Goal: Book appointment/travel/reservation

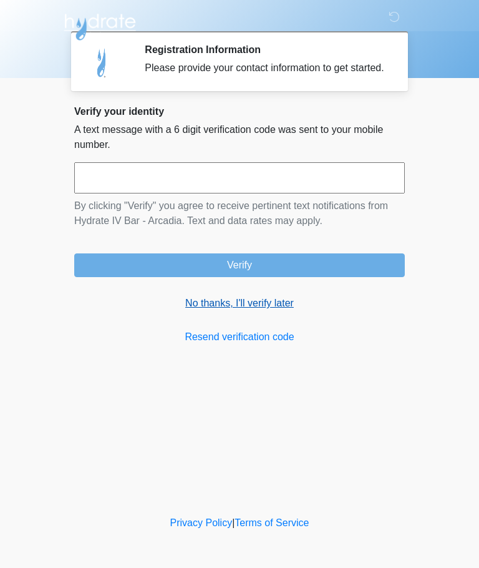
click at [270, 311] on link "No thanks, I'll verify later" at bounding box center [239, 303] width 331 height 15
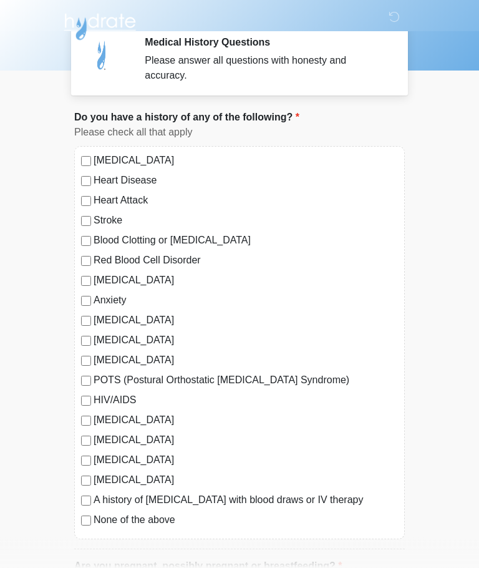
scroll to position [7, 0]
click at [94, 515] on label "None of the above" at bounding box center [246, 519] width 304 height 15
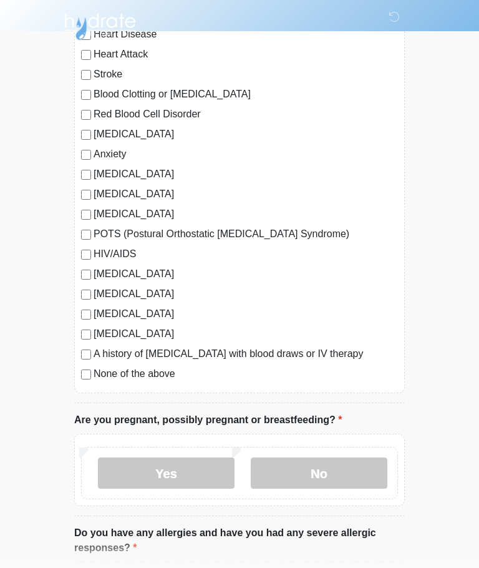
scroll to position [153, 0]
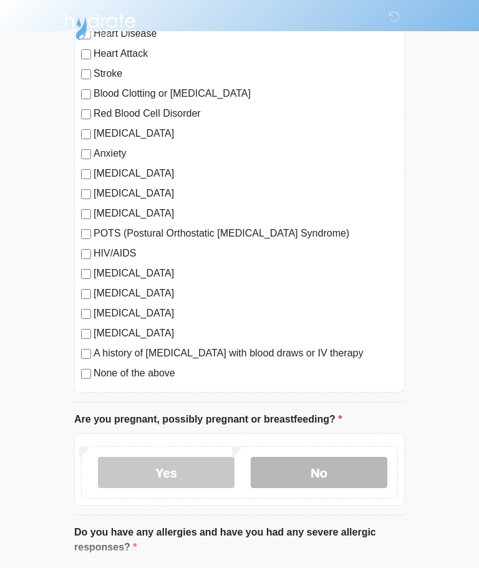
click at [333, 472] on label "No" at bounding box center [319, 472] width 137 height 31
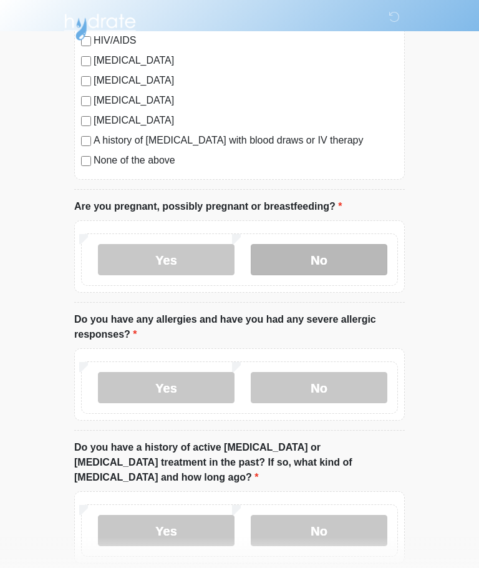
scroll to position [377, 0]
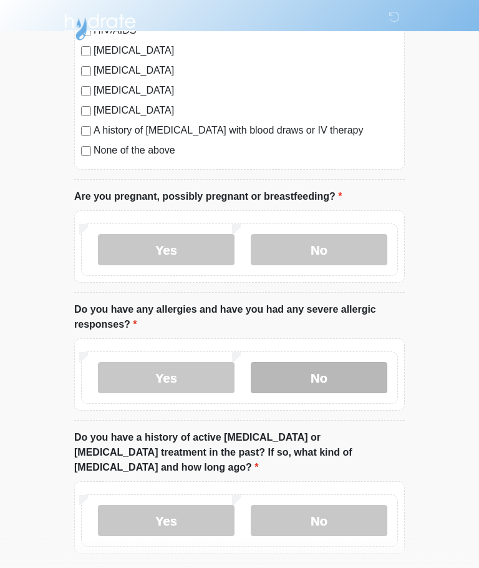
click at [333, 379] on label "No" at bounding box center [319, 377] width 137 height 31
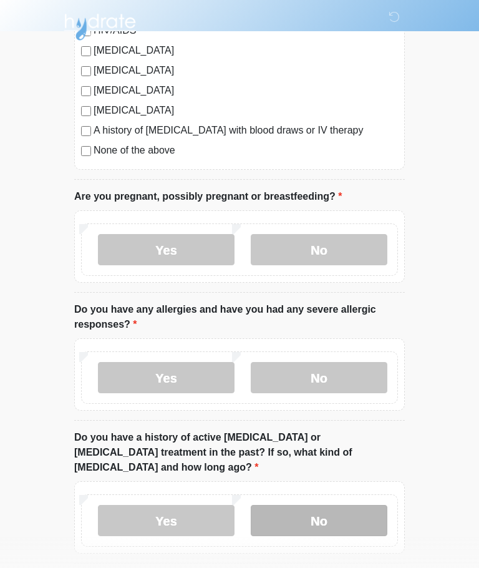
click at [351, 505] on label "No" at bounding box center [319, 520] width 137 height 31
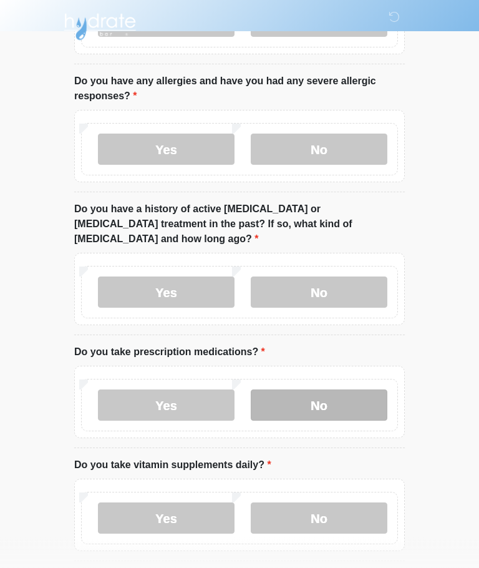
click at [338, 392] on label "No" at bounding box center [319, 405] width 137 height 31
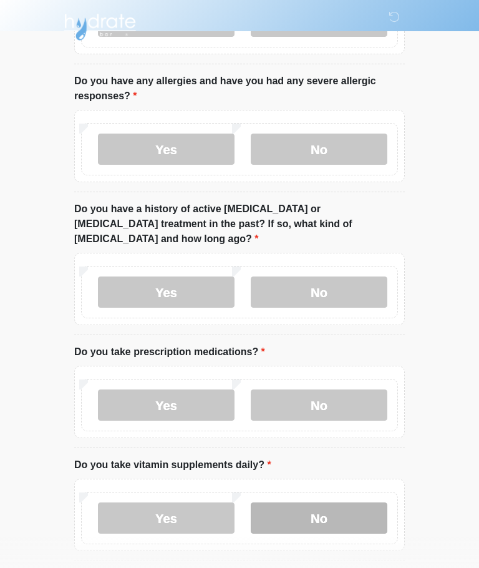
click at [343, 502] on label "No" at bounding box center [319, 517] width 137 height 31
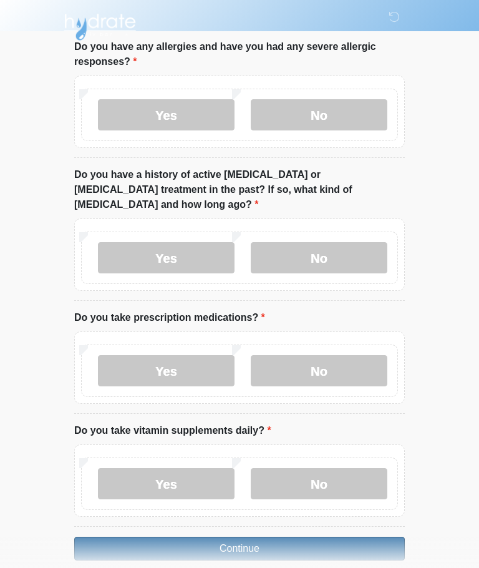
click at [323, 537] on button "Continue" at bounding box center [239, 549] width 331 height 24
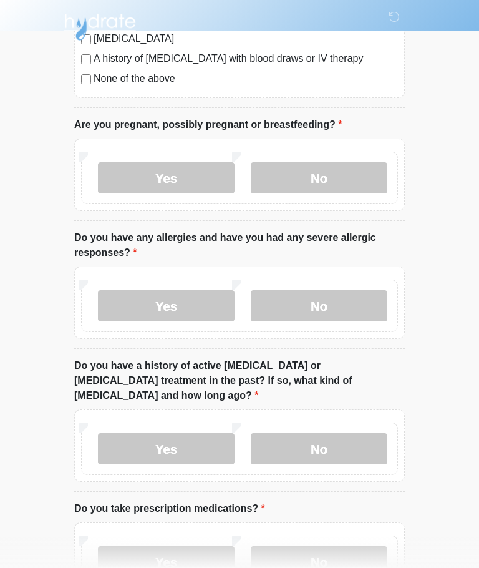
scroll to position [0, 0]
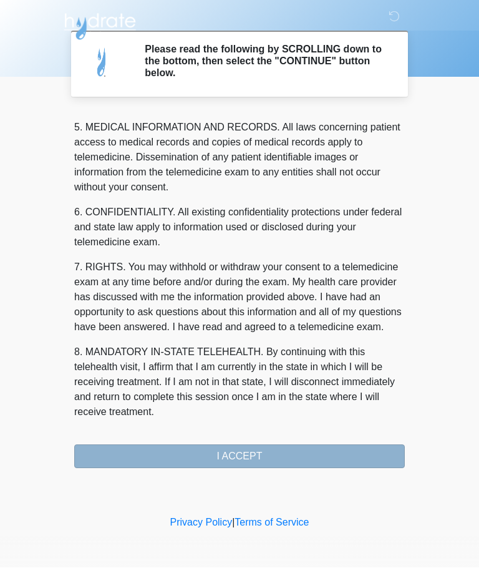
click at [291, 457] on button "I ACCEPT" at bounding box center [239, 457] width 331 height 24
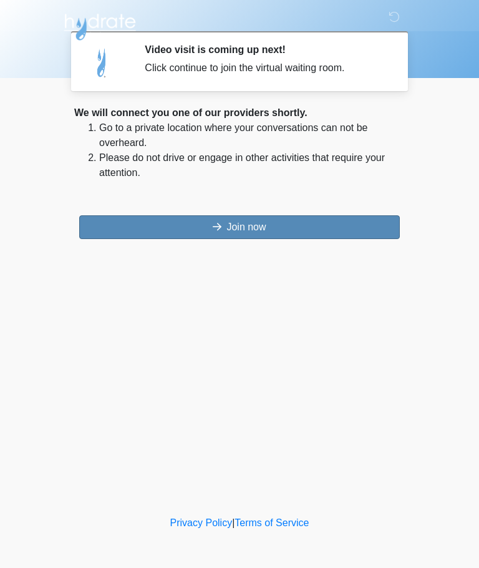
click at [293, 227] on button "Join now" at bounding box center [239, 227] width 321 height 24
